Goal: Task Accomplishment & Management: Use online tool/utility

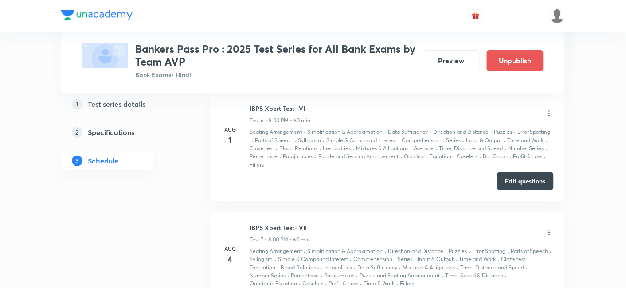
scroll to position [1767, 0]
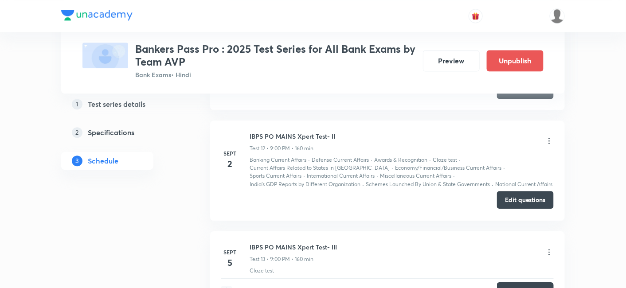
click at [524, 197] on button "Edit questions" at bounding box center [525, 200] width 57 height 18
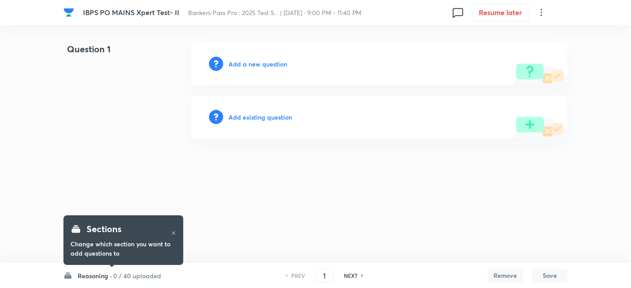
click at [132, 276] on h6 "0 / 40 uploaded" at bounding box center [137, 276] width 48 height 9
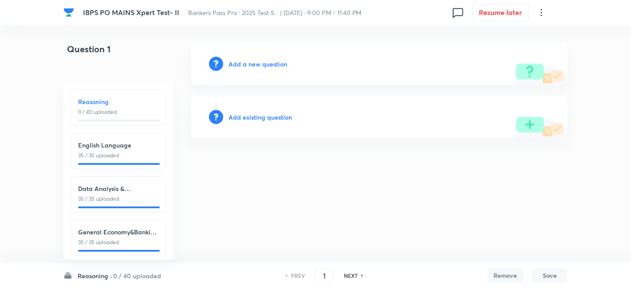
click at [132, 276] on h6 "0 / 40 uploaded" at bounding box center [137, 276] width 48 height 9
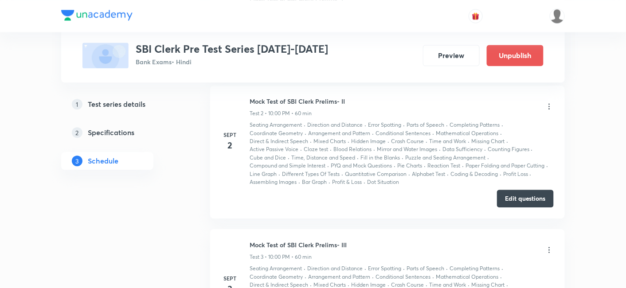
scroll to position [602, 0]
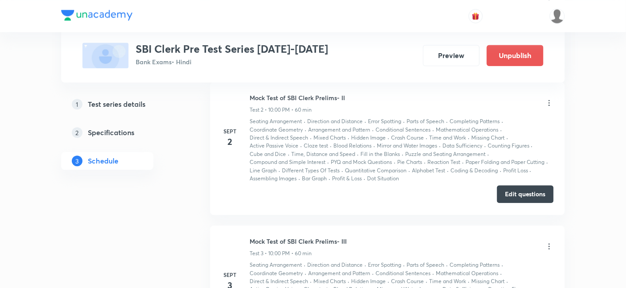
click at [524, 190] on button "Edit questions" at bounding box center [525, 194] width 57 height 18
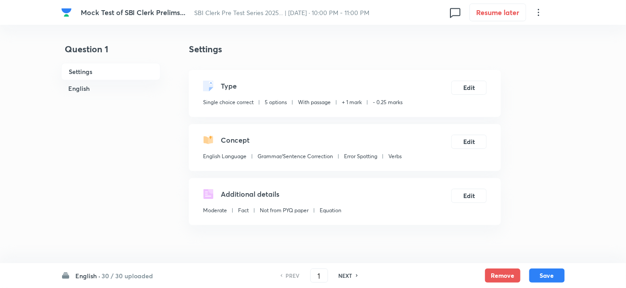
click at [145, 273] on h6 "30 / 30 uploaded" at bounding box center [127, 276] width 51 height 9
